Goal: Submit feedback/report problem

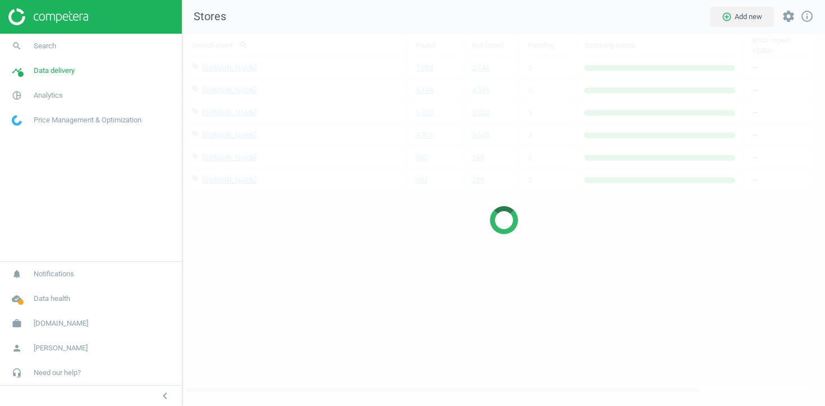
scroll to position [372, 643]
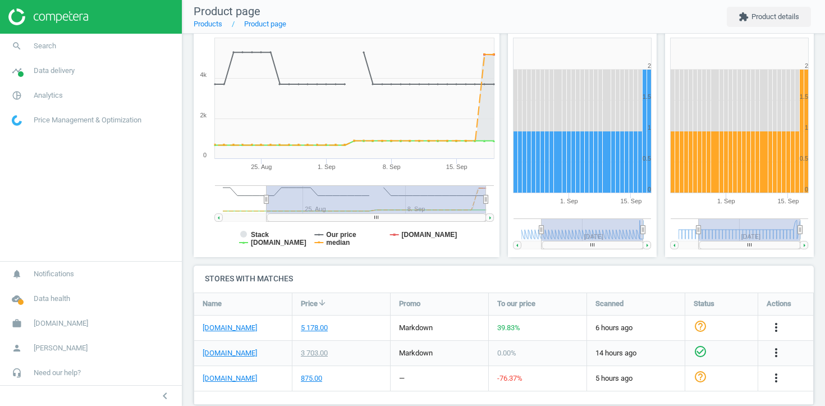
scroll to position [258, 0]
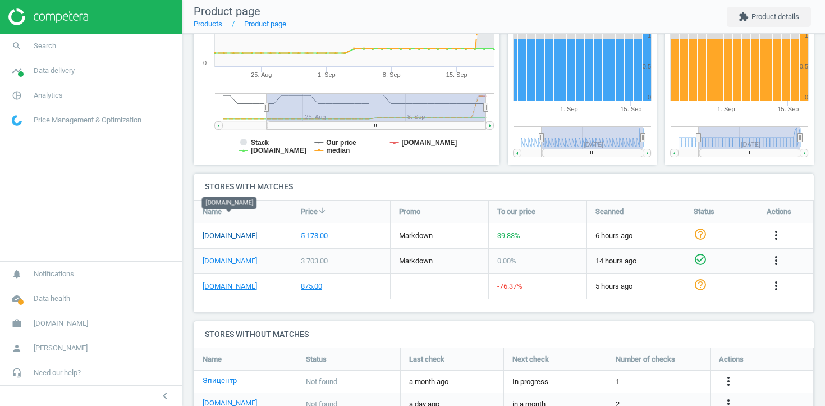
click at [225, 231] on link "[DOMAIN_NAME]" at bounding box center [230, 236] width 54 height 10
click at [223, 281] on link "[DOMAIN_NAME]" at bounding box center [230, 286] width 54 height 10
click at [209, 256] on link "[DOMAIN_NAME]" at bounding box center [230, 261] width 54 height 10
click at [771, 228] on icon "more_vert" at bounding box center [775, 234] width 13 height 13
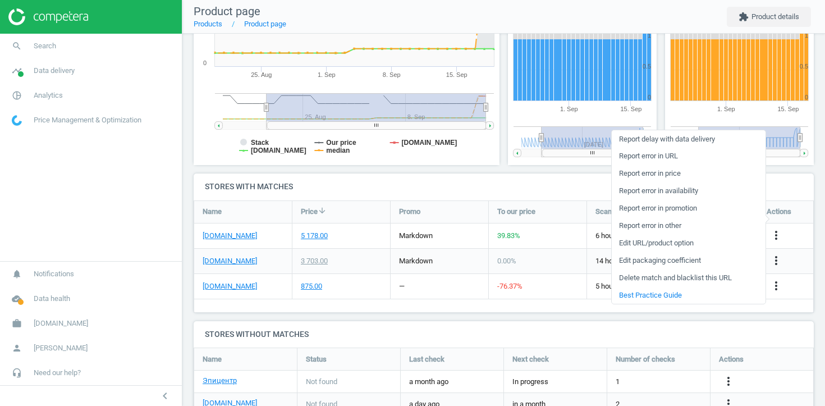
click at [702, 154] on link "Report error in URL" at bounding box center [688, 156] width 154 height 17
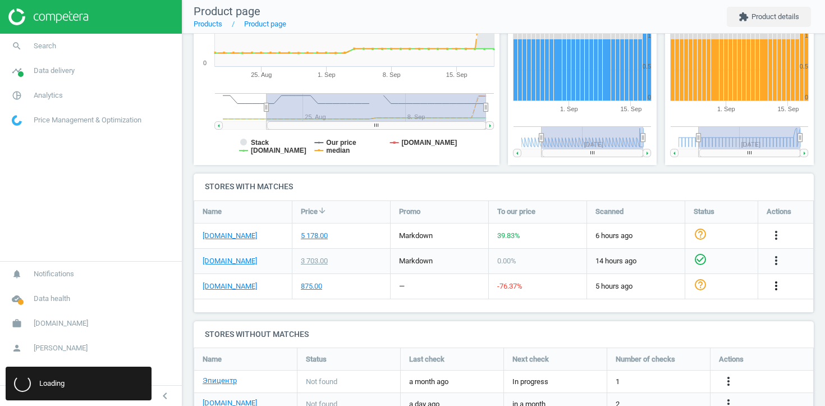
click at [776, 279] on icon "more_vert" at bounding box center [775, 285] width 13 height 13
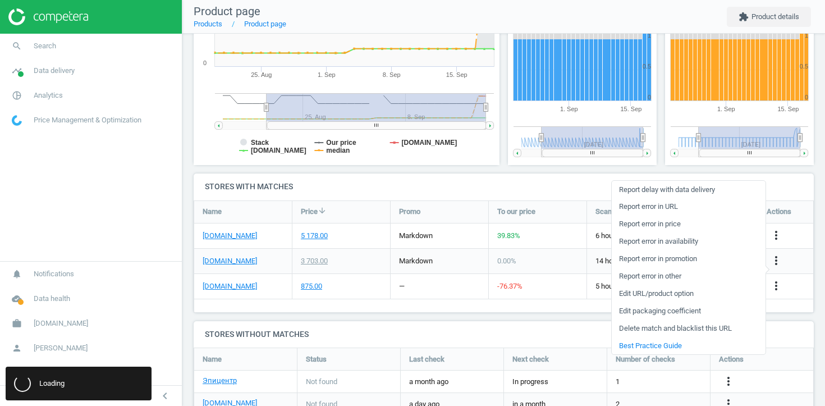
click at [707, 204] on link "Report error in URL" at bounding box center [688, 206] width 154 height 17
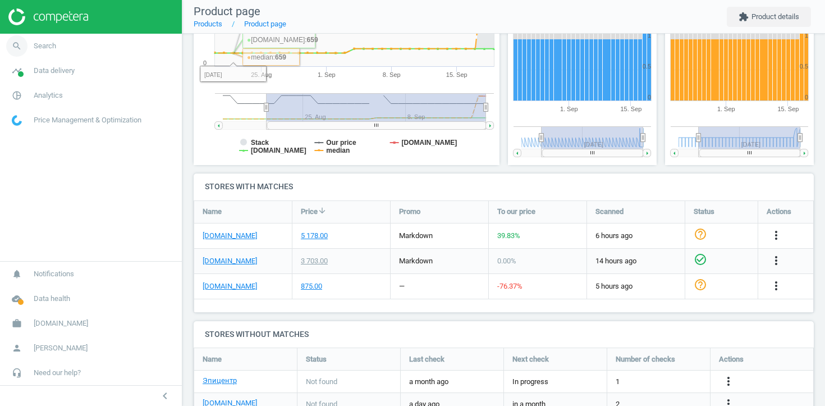
click at [120, 40] on link "search Search" at bounding box center [91, 46] width 182 height 25
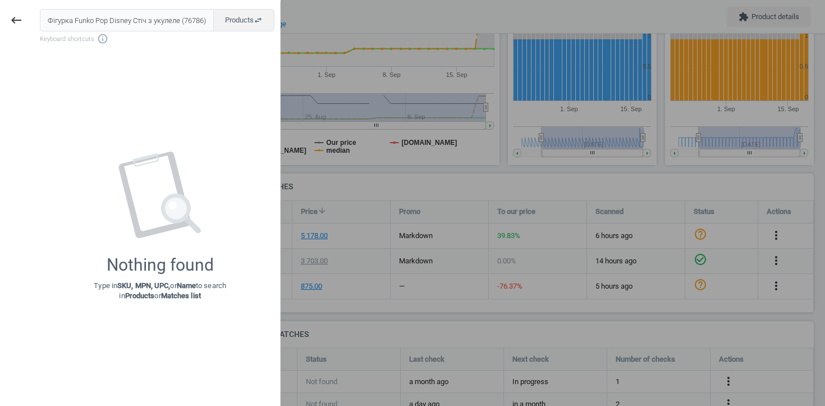
scroll to position [0, 13]
type input "Фігурка Funko Pop Disney Стіч з укулеле (76786)"
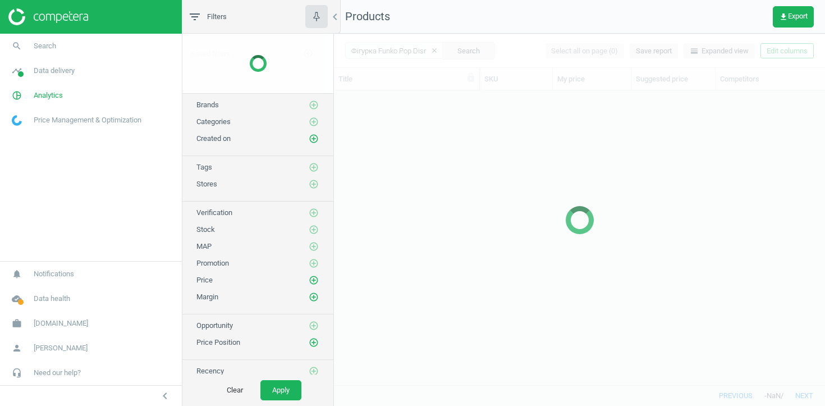
scroll to position [294, 491]
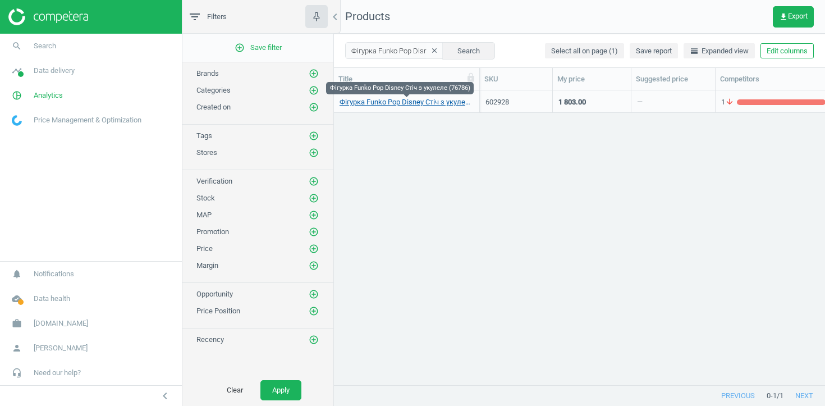
click at [421, 103] on link "Фігурка Funko Pop Disney Стіч з укулеле (76786)" at bounding box center [406, 102] width 134 height 10
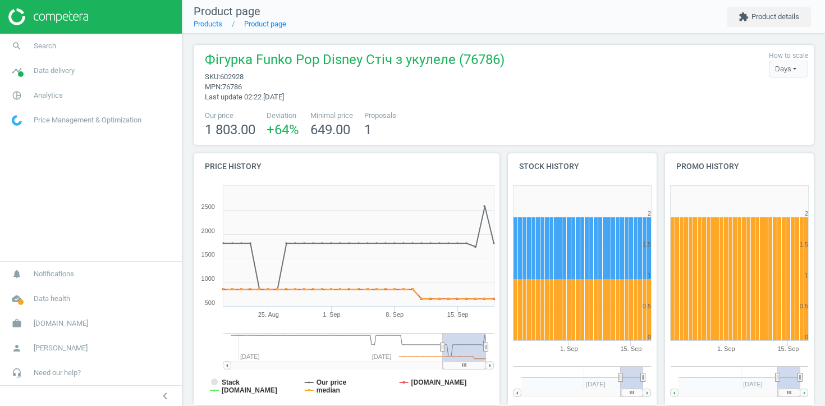
scroll to position [282, 0]
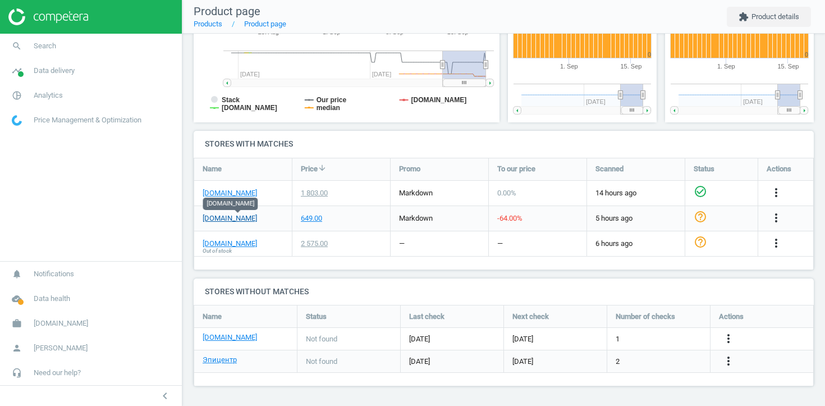
click at [257, 219] on link "[DOMAIN_NAME]" at bounding box center [230, 218] width 54 height 10
click at [247, 241] on link "[DOMAIN_NAME]" at bounding box center [230, 243] width 54 height 10
click at [213, 193] on link "[DOMAIN_NAME]" at bounding box center [230, 193] width 54 height 10
click at [772, 218] on icon "more_vert" at bounding box center [775, 217] width 13 height 13
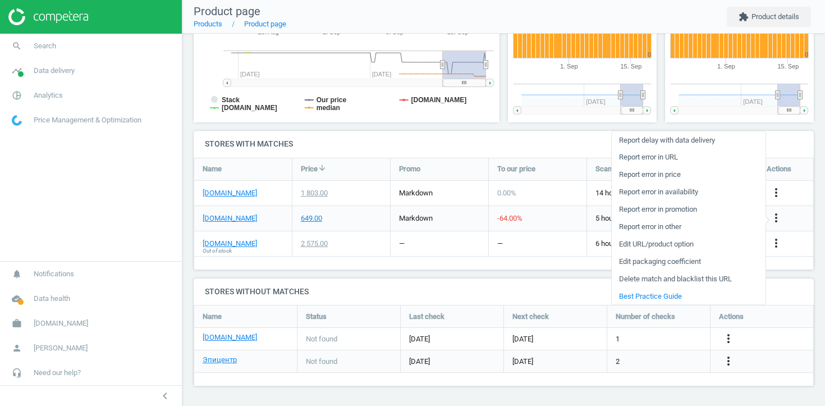
click at [678, 159] on link "Report error in URL" at bounding box center [688, 156] width 154 height 17
